Goal: Task Accomplishment & Management: Use online tool/utility

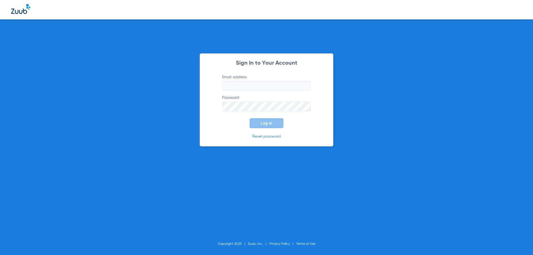
click at [262, 83] on input "Email address" at bounding box center [266, 85] width 89 height 9
drag, startPoint x: 251, startPoint y: 89, endPoint x: 249, endPoint y: 91, distance: 3.2
click at [250, 89] on input "Email address Required" at bounding box center [266, 85] width 89 height 9
click at [251, 88] on input "Email address Required" at bounding box center [266, 85] width 89 height 9
paste input "[EMAIL_ADDRESS][DOMAIN_NAME]"
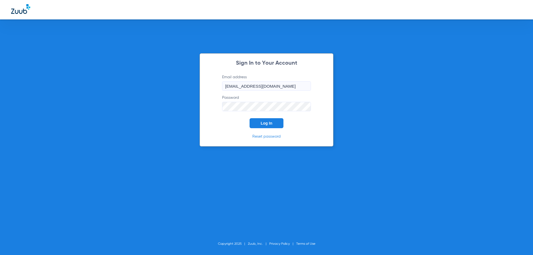
type input "[EMAIL_ADDRESS][DOMAIN_NAME]"
click at [263, 120] on button "Log In" at bounding box center [266, 123] width 34 height 10
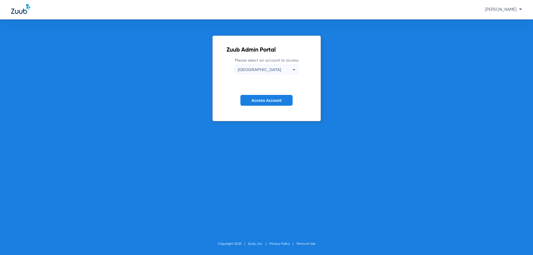
click at [269, 99] on span "Access Account" at bounding box center [266, 100] width 30 height 4
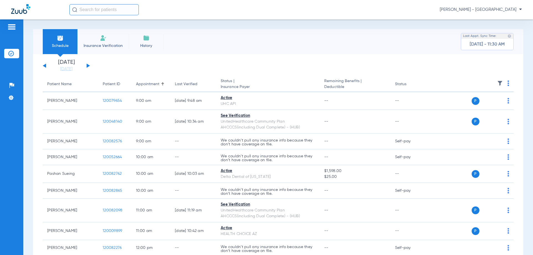
click at [81, 12] on input "text" at bounding box center [103, 9] width 69 height 11
type input "[PERSON_NAME]"
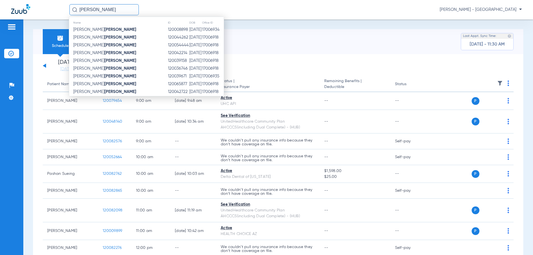
click at [80, 10] on input "[PERSON_NAME]" at bounding box center [103, 9] width 69 height 11
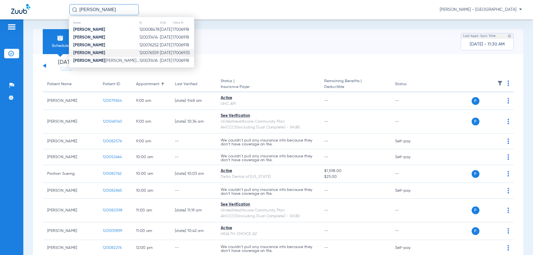
click at [160, 54] on td "[DATE]" at bounding box center [166, 53] width 13 height 8
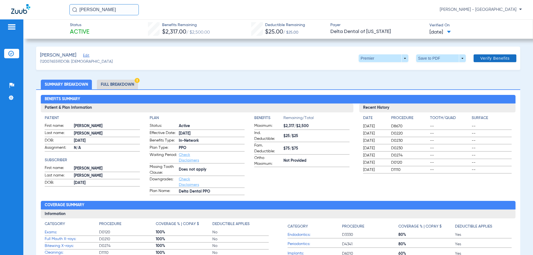
click at [485, 59] on span "Verify Benefits" at bounding box center [494, 58] width 29 height 4
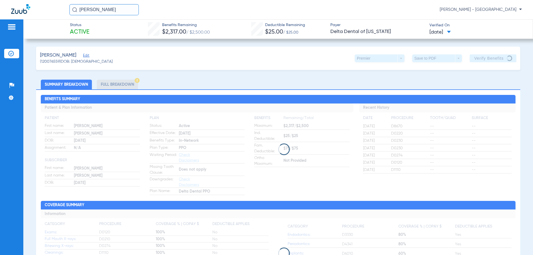
click at [420, 62] on div "Save to PDF arrow_drop_down" at bounding box center [437, 58] width 50 height 8
click at [451, 33] on span at bounding box center [449, 32] width 4 height 3
click at [457, 33] on div at bounding box center [266, 127] width 533 height 255
click at [91, 9] on input "[PERSON_NAME]" at bounding box center [103, 9] width 69 height 11
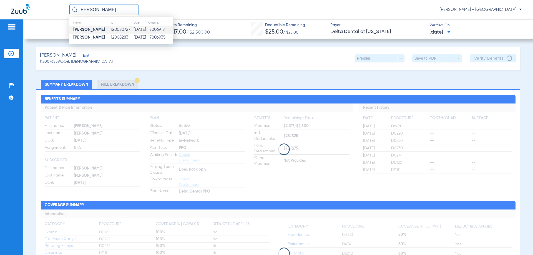
click at [134, 31] on td "[DATE]" at bounding box center [140, 30] width 14 height 8
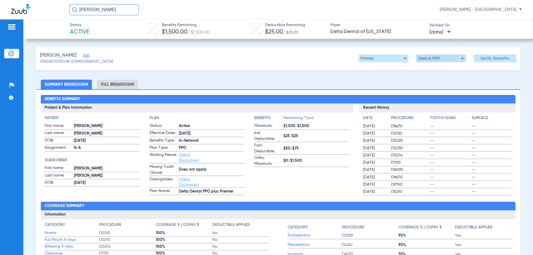
click at [451, 57] on span at bounding box center [441, 58] width 50 height 8
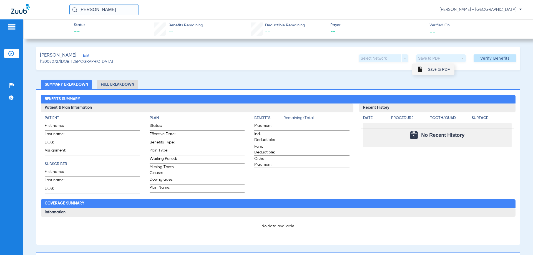
click at [422, 72] on mat-icon "insert_drive_file" at bounding box center [420, 69] width 7 height 7
click at [478, 61] on span at bounding box center [494, 58] width 43 height 13
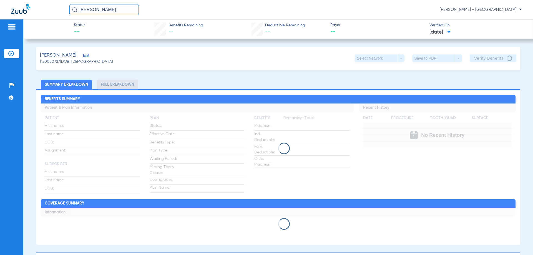
drag, startPoint x: 131, startPoint y: 10, endPoint x: 65, endPoint y: 2, distance: 66.0
click at [67, 3] on div "[PERSON_NAME] [PERSON_NAME] - Phoenix Central" at bounding box center [266, 9] width 533 height 19
click at [116, 15] on input "[PERSON_NAME]" at bounding box center [103, 9] width 69 height 11
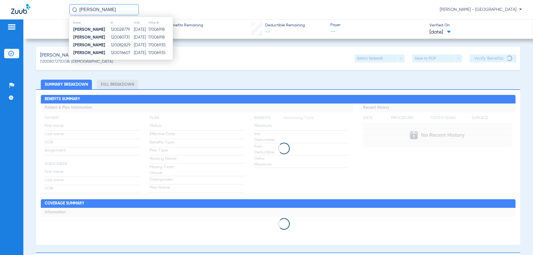
click at [116, 13] on input "[PERSON_NAME]" at bounding box center [103, 9] width 69 height 11
click at [87, 37] on strong "[PERSON_NAME]" at bounding box center [89, 37] width 32 height 4
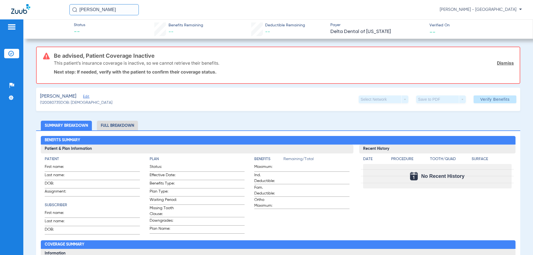
click at [113, 13] on input "[PERSON_NAME]" at bounding box center [103, 9] width 69 height 11
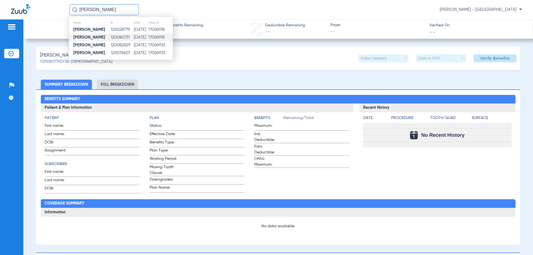
click at [110, 44] on td "120082829" at bounding box center [121, 45] width 23 height 8
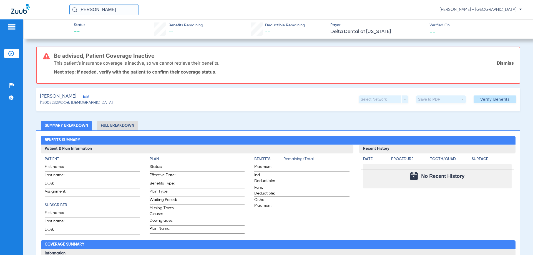
click at [122, 8] on input "[PERSON_NAME]" at bounding box center [103, 9] width 69 height 11
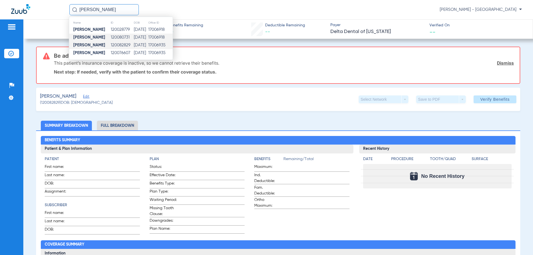
click at [110, 40] on td "120080731" at bounding box center [121, 38] width 23 height 8
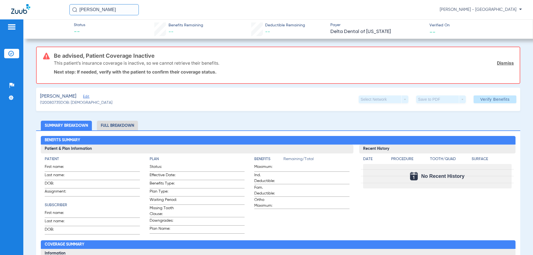
drag, startPoint x: 116, startPoint y: 11, endPoint x: 35, endPoint y: 11, distance: 80.5
click at [36, 11] on div "[PERSON_NAME] [PERSON_NAME] - [GEOGRAPHIC_DATA]" at bounding box center [266, 9] width 533 height 19
click at [106, 13] on input "SHA" at bounding box center [103, 9] width 69 height 11
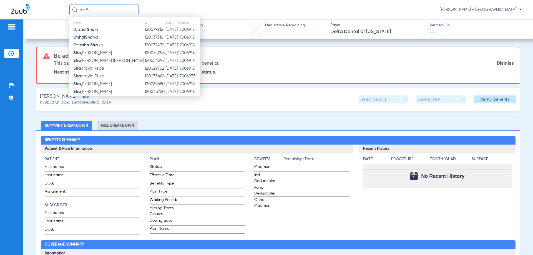
click at [102, 12] on input "SHA" at bounding box center [103, 9] width 69 height 11
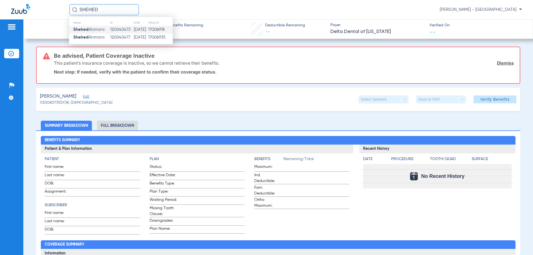
click at [111, 31] on td "120040473" at bounding box center [122, 30] width 24 height 8
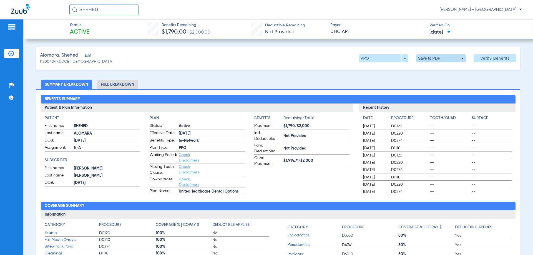
click at [446, 59] on span at bounding box center [441, 58] width 50 height 8
click at [433, 71] on span "Save to PDF" at bounding box center [439, 69] width 22 height 4
click at [498, 60] on span "Verify Benefits" at bounding box center [494, 58] width 29 height 4
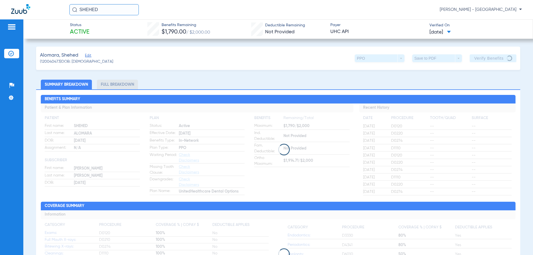
drag, startPoint x: 109, startPoint y: 11, endPoint x: 75, endPoint y: 1, distance: 35.3
click at [75, 1] on div "SHEHED [PERSON_NAME] - [GEOGRAPHIC_DATA]" at bounding box center [266, 9] width 533 height 19
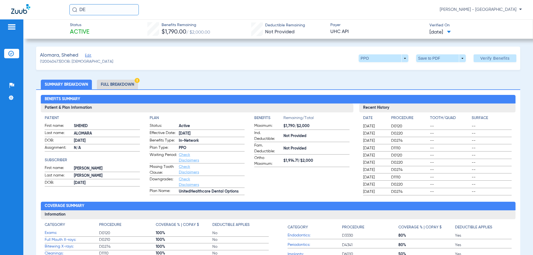
type input "D"
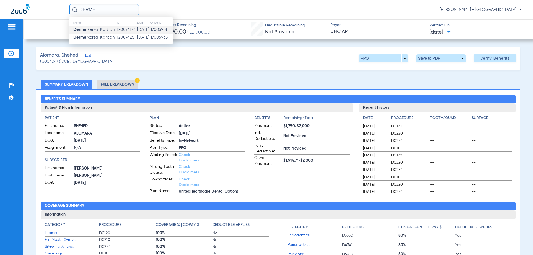
click at [119, 30] on td "120074174" at bounding box center [127, 30] width 20 height 8
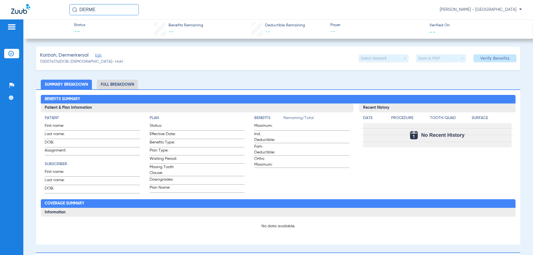
click at [128, 11] on input "DERME" at bounding box center [103, 9] width 69 height 11
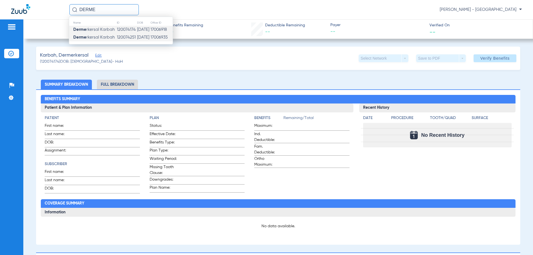
click at [121, 36] on td "120074251" at bounding box center [127, 38] width 20 height 8
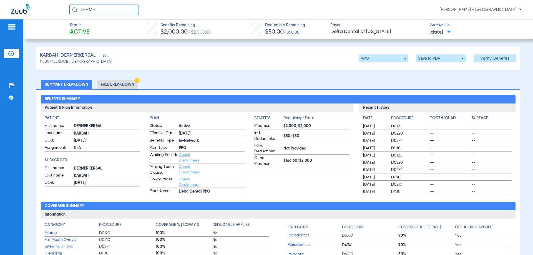
click at [128, 84] on li "Full Breakdown" at bounding box center [117, 85] width 41 height 10
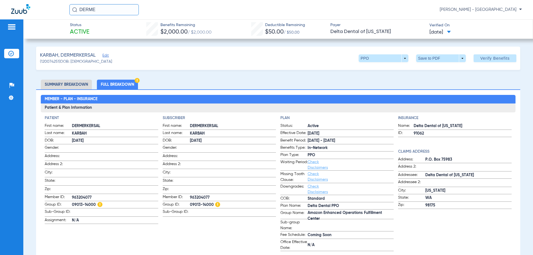
click at [80, 83] on li "Summary Breakdown" at bounding box center [66, 85] width 51 height 10
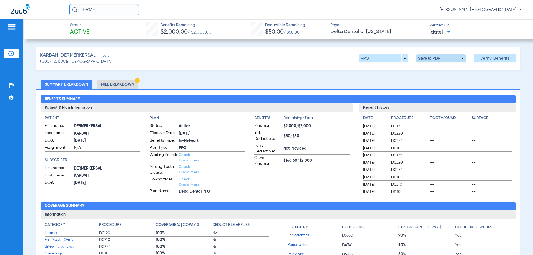
click at [443, 58] on span at bounding box center [441, 58] width 50 height 8
click at [441, 70] on span "Save to PDF" at bounding box center [439, 69] width 22 height 4
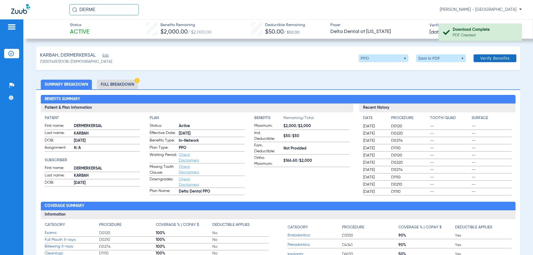
click at [506, 57] on span at bounding box center [494, 58] width 43 height 13
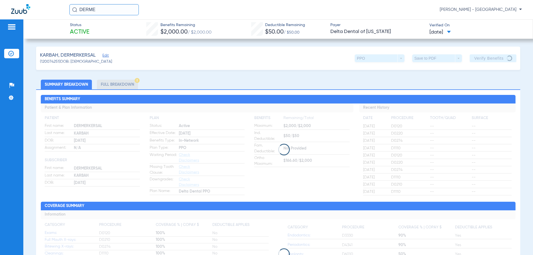
drag, startPoint x: 81, startPoint y: 9, endPoint x: 63, endPoint y: 8, distance: 18.0
click at [64, 9] on div "DERME [PERSON_NAME] - [GEOGRAPHIC_DATA]" at bounding box center [266, 9] width 533 height 19
type input "[PERSON_NAME]"
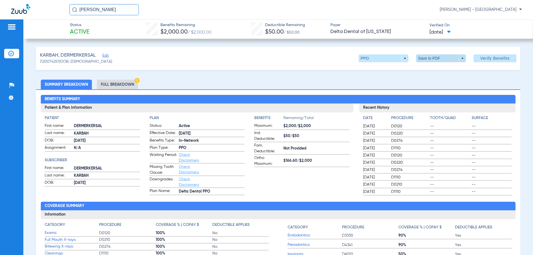
click at [435, 59] on span at bounding box center [440, 58] width 13 height 13
click at [434, 67] on button "insert_drive_file Save to PDF" at bounding box center [433, 69] width 42 height 11
click at [157, 66] on div "KARBAH, DERMERKERSAL Edit (120074251) DOB: [DEMOGRAPHIC_DATA] PPO arrow_drop_do…" at bounding box center [278, 58] width 484 height 23
